Goal: Check status

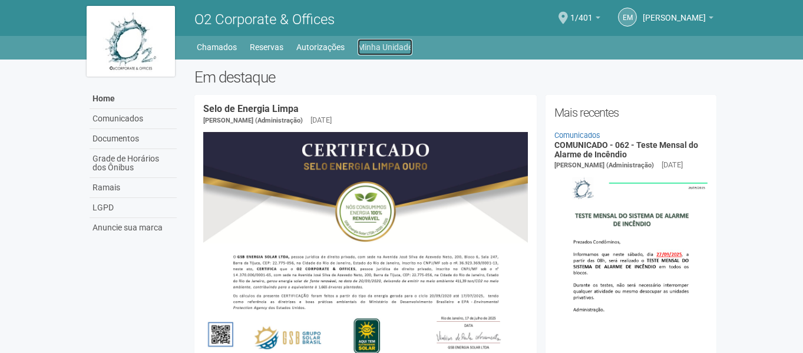
click at [392, 39] on link "Minha Unidade" at bounding box center [385, 47] width 55 height 16
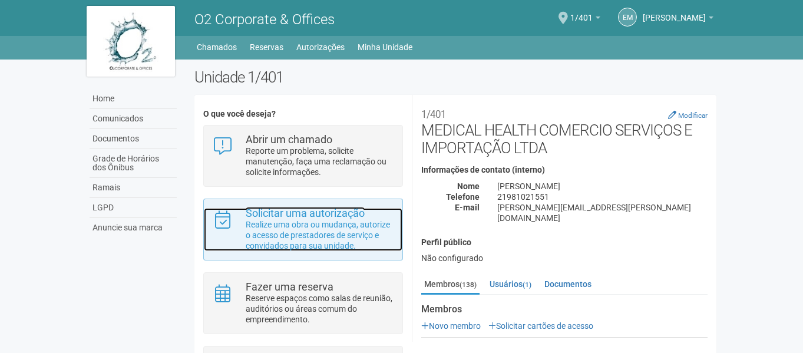
click at [302, 242] on p "Realize uma obra ou mudança, autorize o acesso de prestadores de serviço e conv…" at bounding box center [320, 235] width 148 height 32
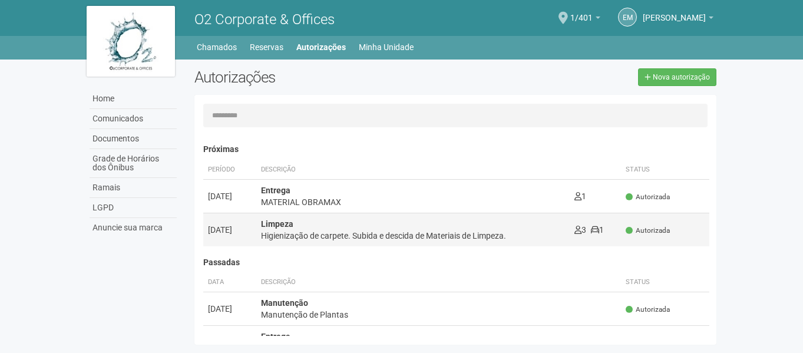
click at [339, 233] on div "Higienização de carpete. Subida e descida de Materiais de Limpeza." at bounding box center [413, 236] width 304 height 12
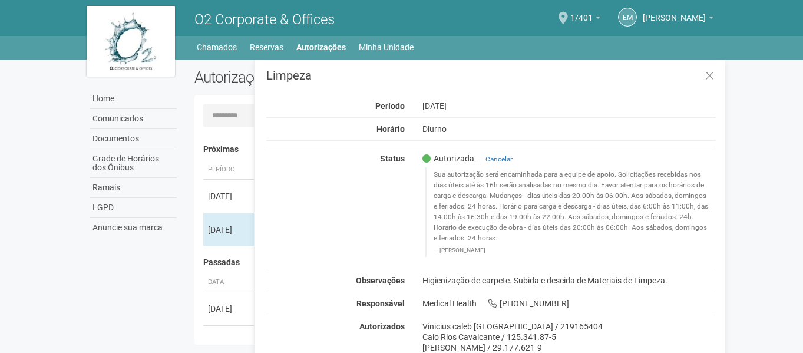
scroll to position [6, 0]
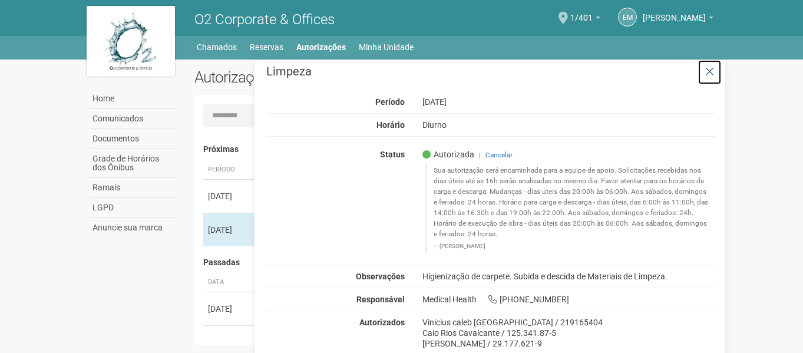
click at [714, 69] on button at bounding box center [710, 72] width 24 height 25
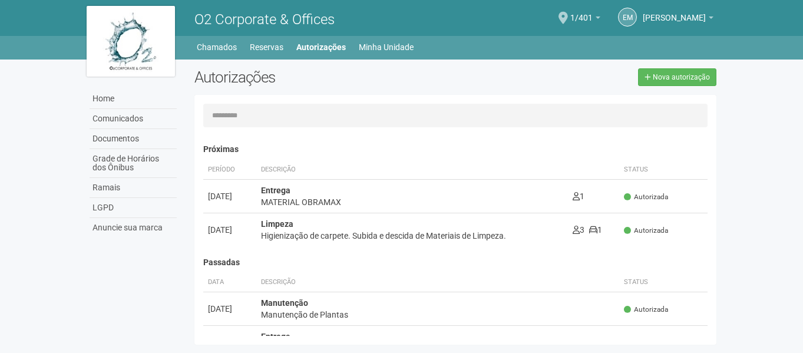
scroll to position [0, 0]
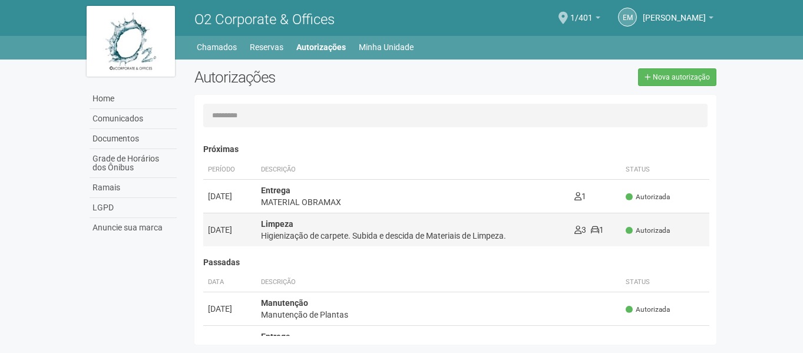
click at [458, 226] on div "Limpeza Higienização de carpete. Subida e descida de Materiais de Limpeza." at bounding box center [413, 230] width 304 height 24
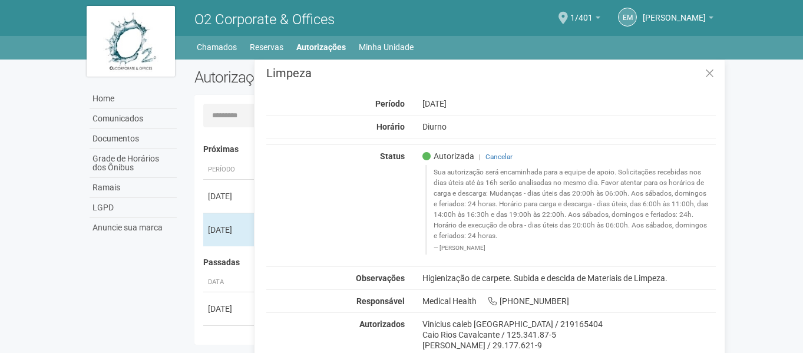
scroll to position [6, 0]
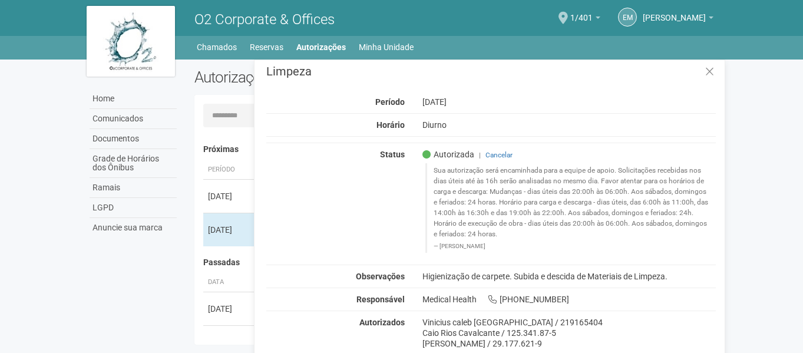
click at [491, 71] on h3 "Limpeza" at bounding box center [491, 71] width 450 height 12
click at [492, 196] on blockquote "Sua autorização será encaminhada para a equipe de apoio. Solicitações recebidas…" at bounding box center [570, 207] width 291 height 89
click at [711, 83] on button at bounding box center [710, 72] width 24 height 25
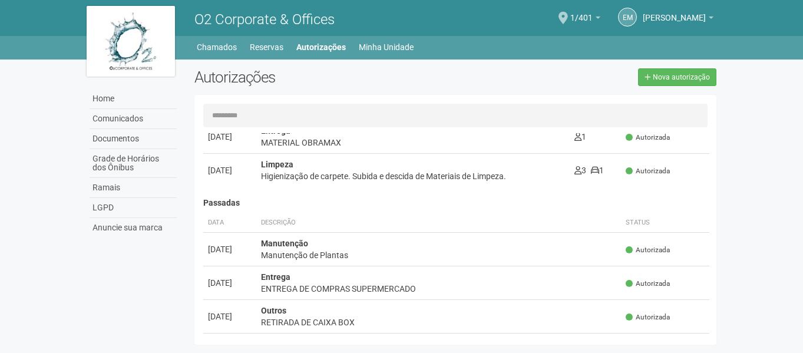
scroll to position [59, 0]
